Goal: Task Accomplishment & Management: Manage account settings

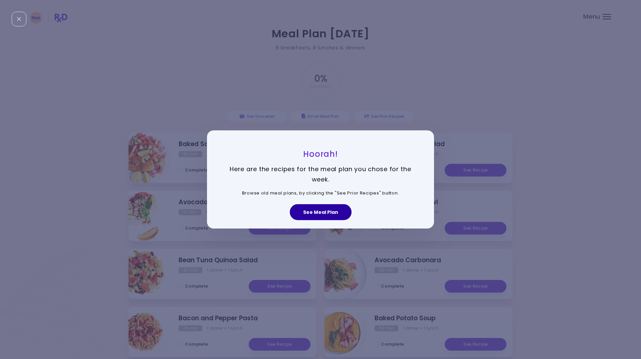
click at [330, 212] on button "See Meal Plan" at bounding box center [321, 212] width 62 height 16
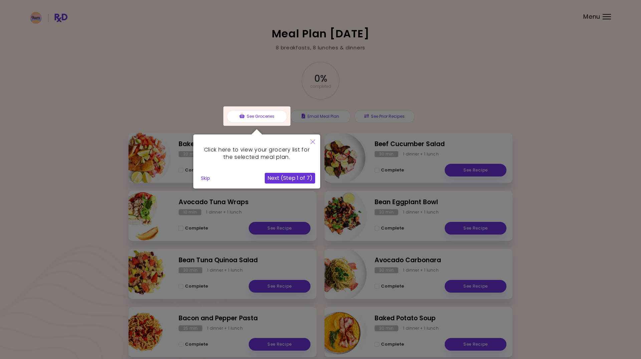
click at [207, 178] on button "Skip" at bounding box center [205, 178] width 14 height 10
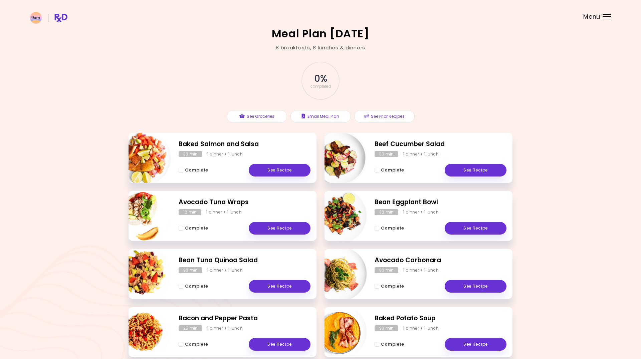
click at [377, 170] on span "Complete - Beef Cucumber Salad" at bounding box center [377, 170] width 5 height 5
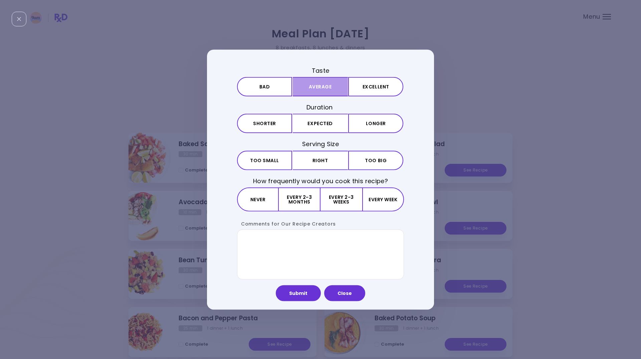
click at [331, 86] on button "Average" at bounding box center [320, 86] width 55 height 19
click at [330, 122] on button "Expected" at bounding box center [320, 123] width 55 height 19
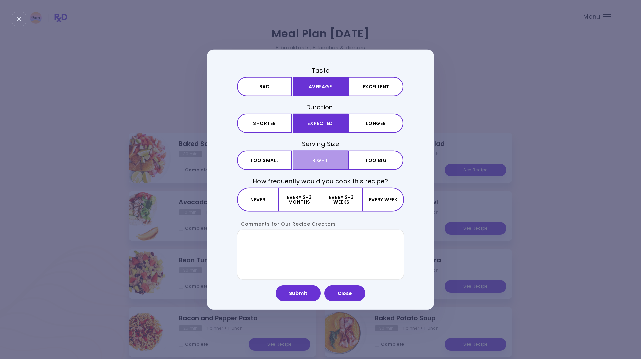
click at [330, 157] on button "Right" at bounding box center [320, 160] width 55 height 19
click at [343, 198] on button "Every 2-3 weeks" at bounding box center [340, 199] width 41 height 24
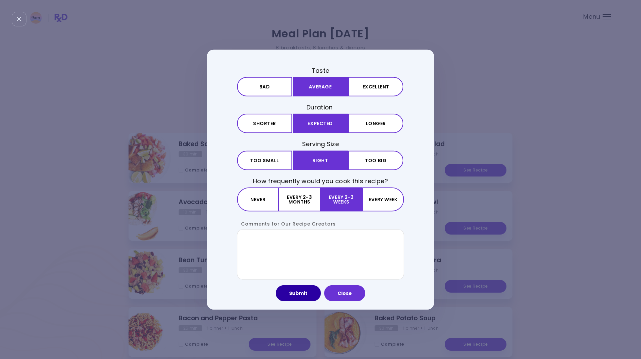
click at [301, 293] on button "Submit" at bounding box center [298, 293] width 45 height 16
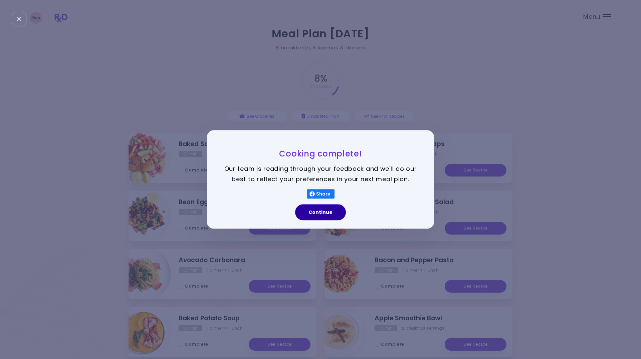
click at [314, 213] on button "Continue" at bounding box center [320, 213] width 51 height 16
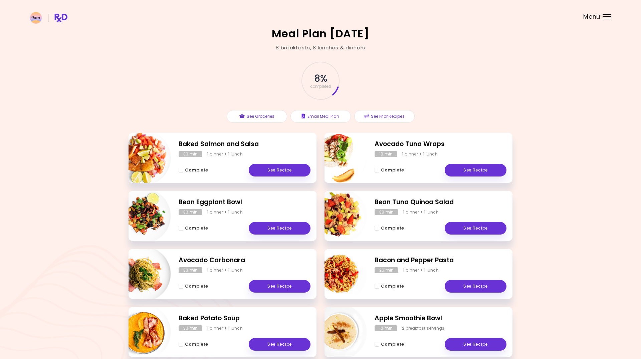
click at [377, 168] on span "Complete - Avocado Tuna Wraps" at bounding box center [377, 170] width 5 height 5
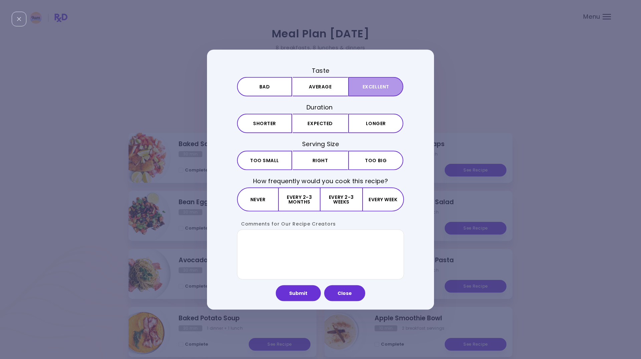
click at [365, 83] on button "Excellent" at bounding box center [375, 86] width 55 height 19
click at [324, 125] on button "Expected" at bounding box center [320, 123] width 55 height 19
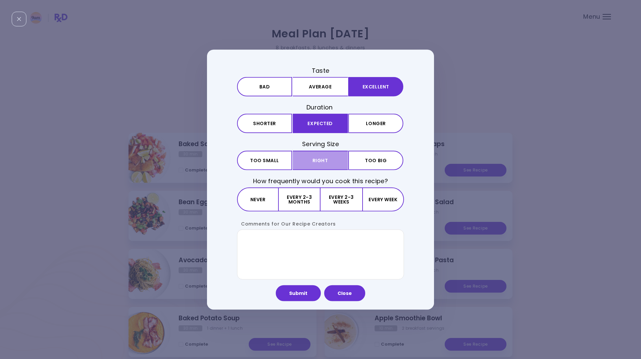
click at [324, 159] on button "Right" at bounding box center [320, 160] width 55 height 19
click at [368, 198] on button "Every week" at bounding box center [383, 199] width 42 height 24
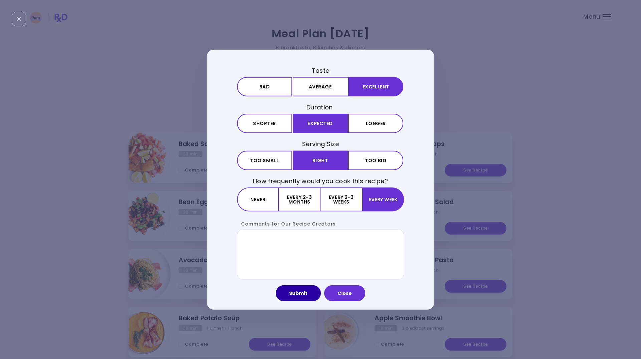
click at [301, 295] on button "Submit" at bounding box center [298, 293] width 45 height 16
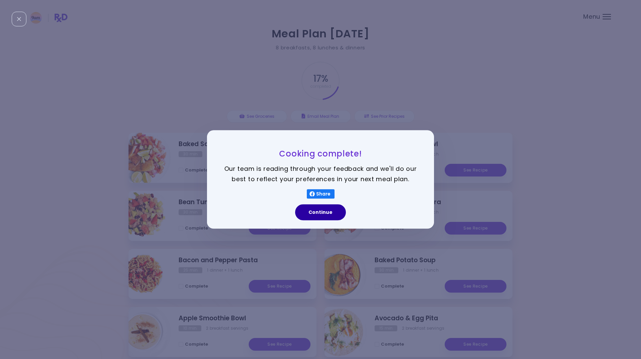
click at [316, 211] on button "Continue" at bounding box center [320, 213] width 51 height 16
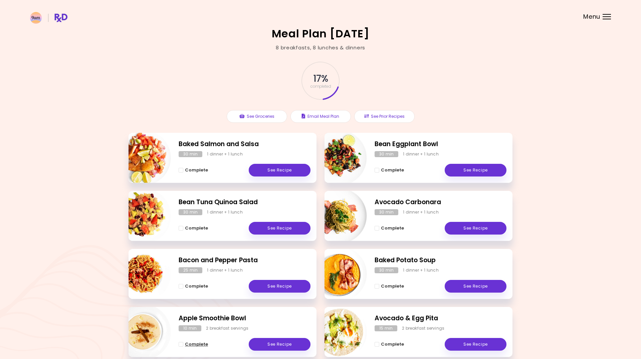
click at [182, 344] on span "Complete - Apple Smoothie Bowl" at bounding box center [181, 344] width 5 height 5
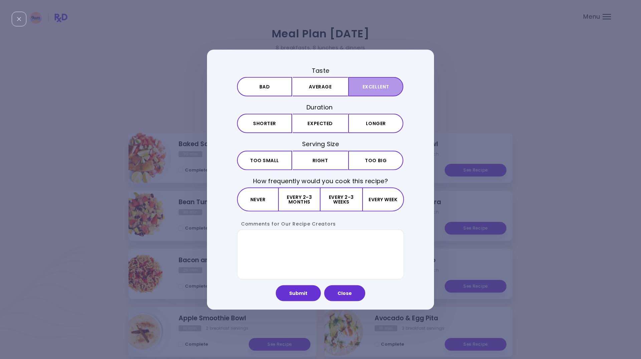
click at [374, 86] on button "Excellent" at bounding box center [375, 86] width 55 height 19
click at [332, 125] on button "Expected" at bounding box center [320, 123] width 55 height 19
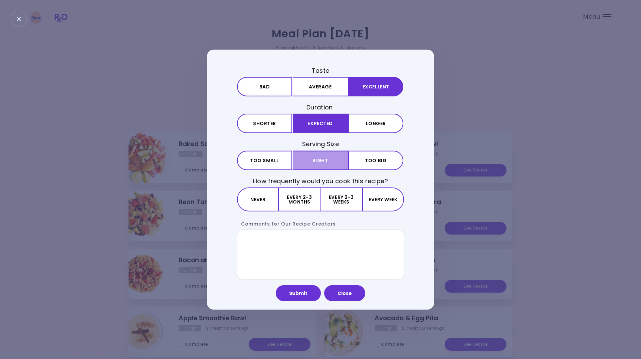
click at [335, 160] on button "Right" at bounding box center [320, 160] width 55 height 19
click at [379, 196] on button "Every week" at bounding box center [383, 199] width 42 height 24
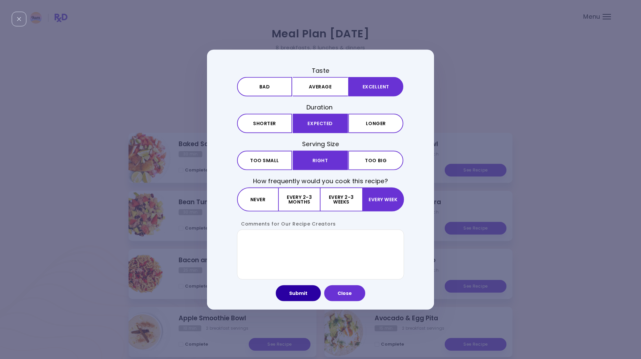
click at [304, 292] on button "Submit" at bounding box center [298, 293] width 45 height 16
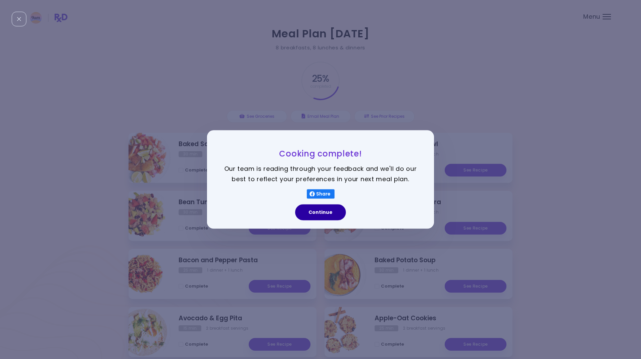
click at [317, 211] on button "Continue" at bounding box center [320, 213] width 51 height 16
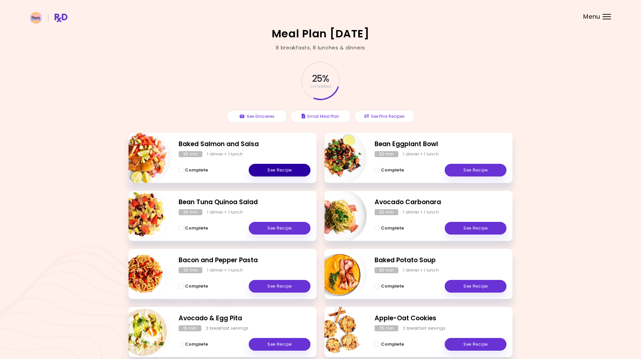
click at [273, 166] on link "See Recipe" at bounding box center [280, 170] width 62 height 13
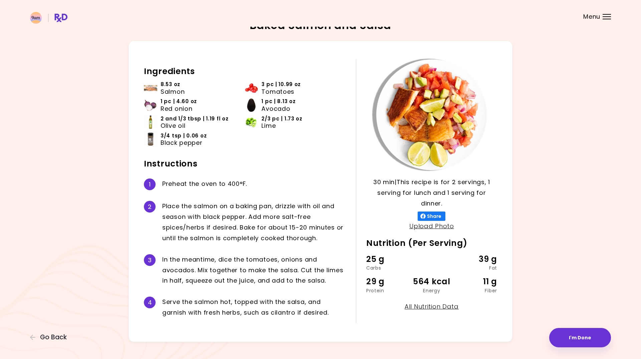
scroll to position [10, 0]
